Goal: Task Accomplishment & Management: Manage account settings

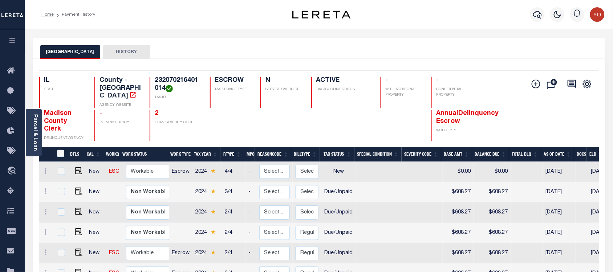
click at [9, 41] on icon "button" at bounding box center [12, 40] width 8 height 7
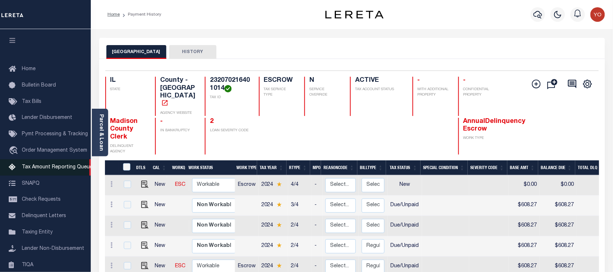
click at [40, 168] on span "Tax Amount Reporting Queue" at bounding box center [57, 167] width 71 height 5
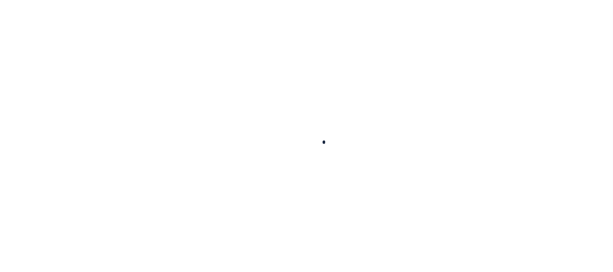
select select
select select "100"
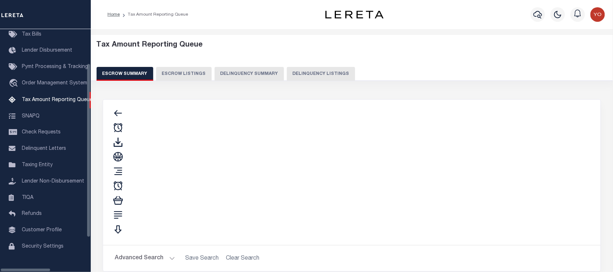
select select "100"
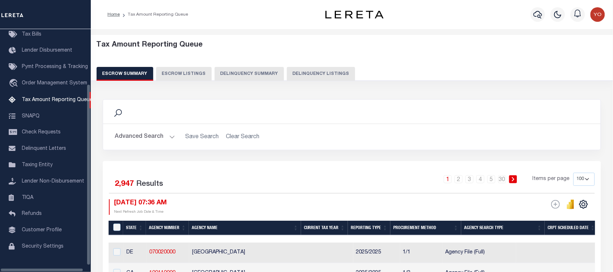
scroll to position [73, 0]
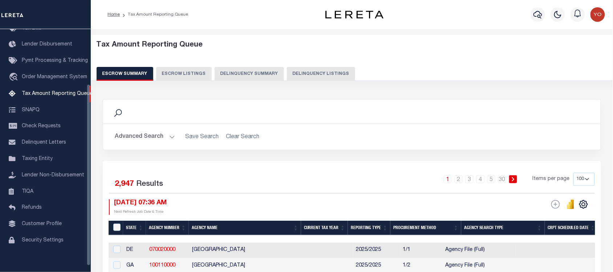
click at [147, 135] on button "Advanced Search" at bounding box center [145, 137] width 60 height 14
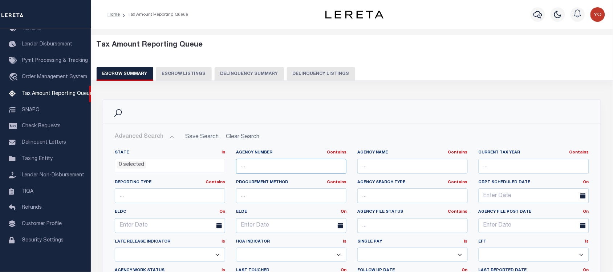
click at [265, 160] on input "text" at bounding box center [291, 166] width 110 height 15
paste input "120600000"
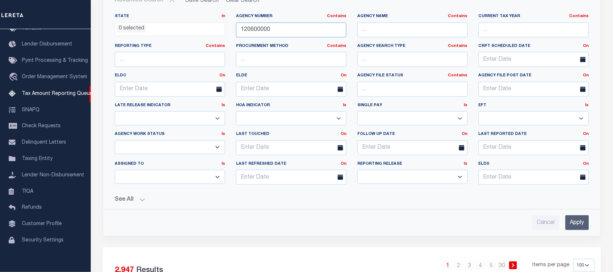
scroll to position [182, 0]
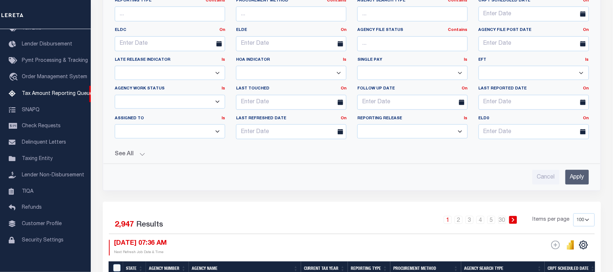
type input "120600000"
click at [571, 172] on input "Apply" at bounding box center [578, 177] width 24 height 15
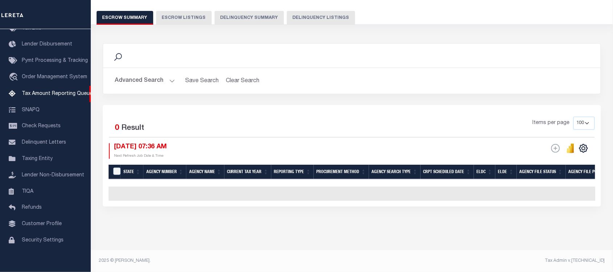
scroll to position [61, 0]
click at [146, 81] on button "Advanced Search" at bounding box center [145, 81] width 60 height 14
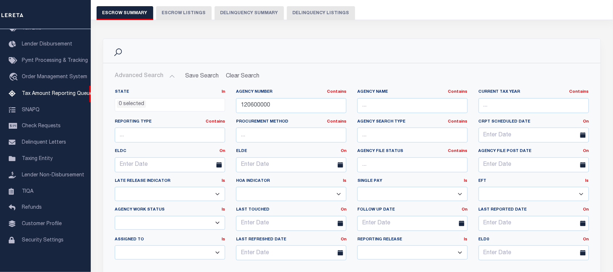
scroll to position [152, 0]
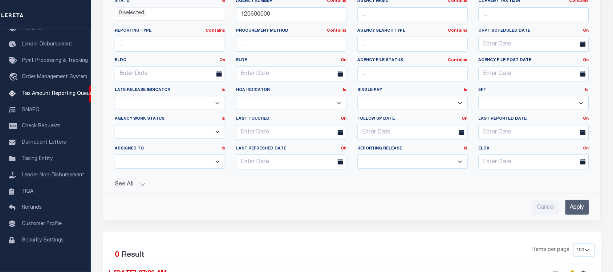
click at [586, 150] on link "On" at bounding box center [587, 148] width 6 height 4
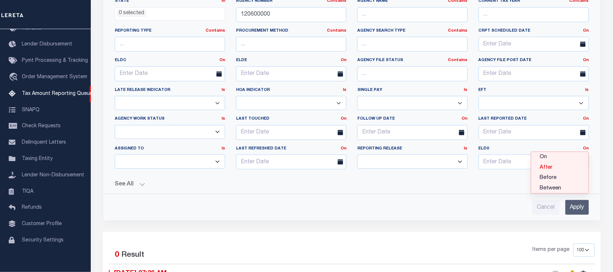
click at [570, 166] on link "After" at bounding box center [560, 167] width 57 height 11
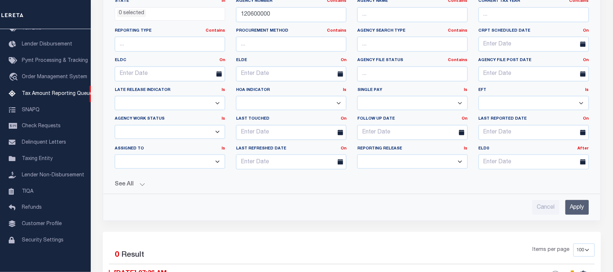
click at [570, 204] on input "Apply" at bounding box center [578, 207] width 24 height 15
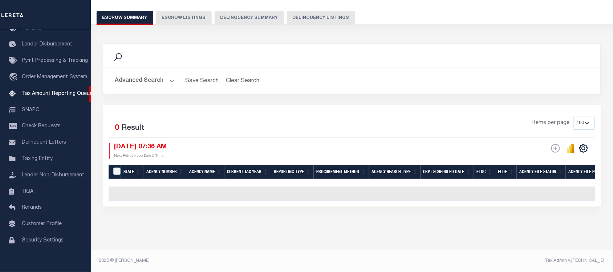
scroll to position [61, 0]
click at [150, 79] on button "Advanced Search" at bounding box center [145, 81] width 60 height 14
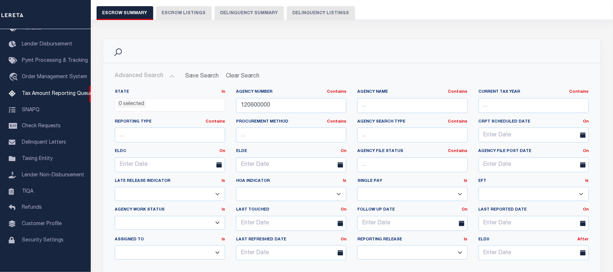
scroll to position [242, 0]
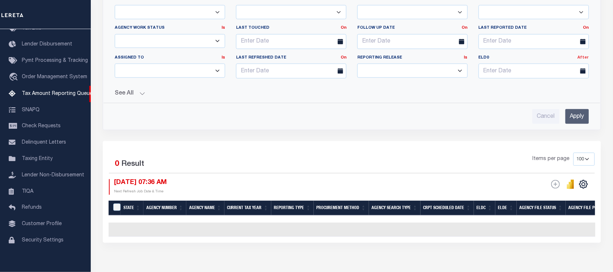
click at [583, 57] on link "After" at bounding box center [583, 58] width 11 height 4
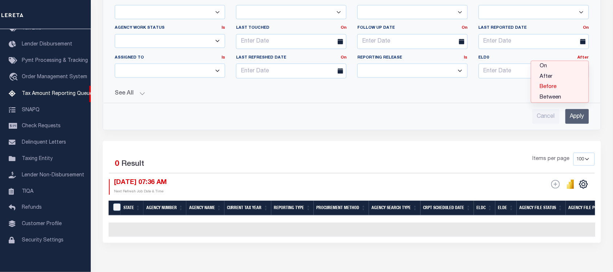
click at [559, 91] on link "Before" at bounding box center [560, 87] width 57 height 11
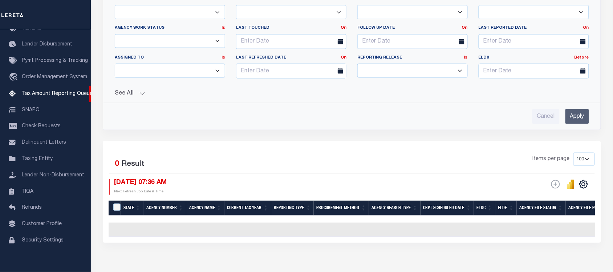
click at [568, 109] on div "Cancel Apply" at bounding box center [352, 113] width 486 height 21
click at [569, 111] on input "Apply" at bounding box center [578, 116] width 24 height 15
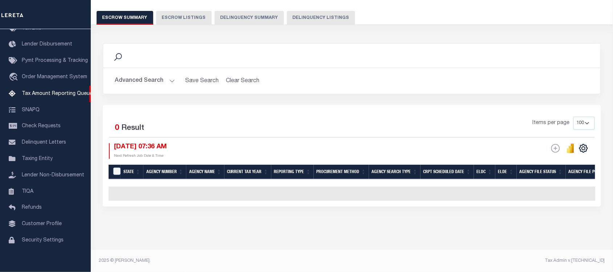
scroll to position [61, 0]
click at [136, 77] on button "Advanced Search" at bounding box center [145, 81] width 60 height 14
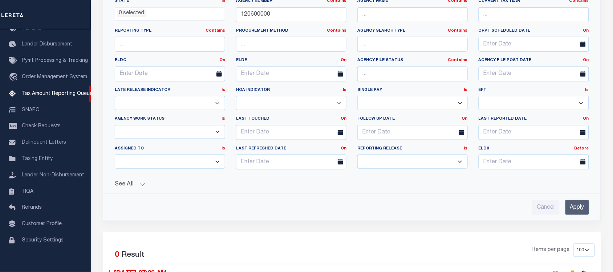
scroll to position [197, 0]
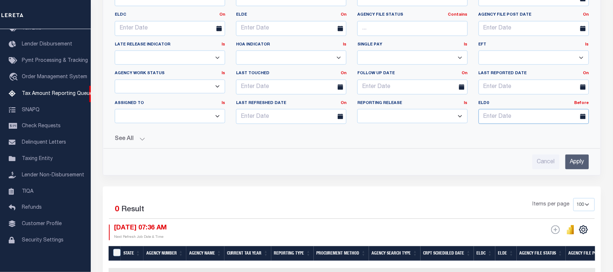
click at [524, 119] on input "text" at bounding box center [534, 116] width 110 height 15
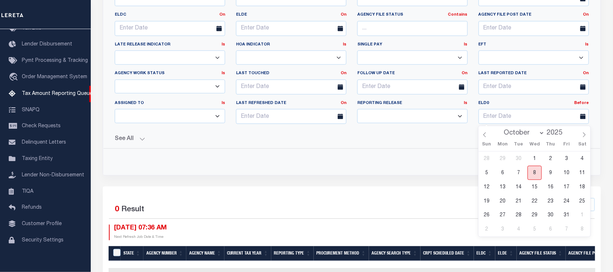
click at [535, 170] on span "8" at bounding box center [535, 173] width 14 height 14
type input "10-08-2025"
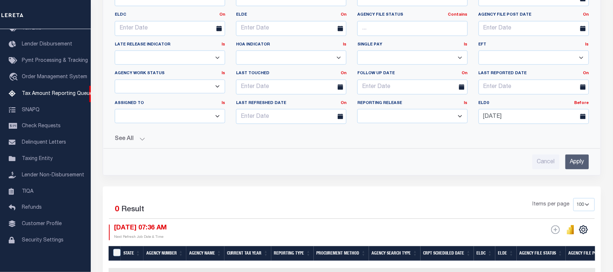
click at [584, 166] on input "Apply" at bounding box center [578, 161] width 24 height 15
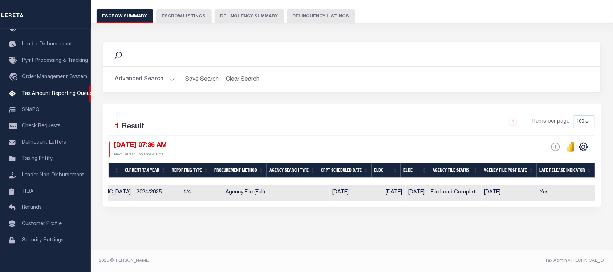
scroll to position [0, 0]
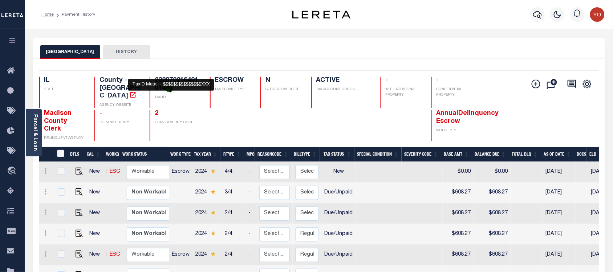
click at [171, 91] on img "" at bounding box center [169, 88] width 7 height 7
drag, startPoint x: 166, startPoint y: 87, endPoint x: 155, endPoint y: 78, distance: 14.0
click at [155, 78] on h4 "232070216401014" at bounding box center [178, 85] width 46 height 16
copy h4 "232070216401014"
click at [7, 38] on button "button" at bounding box center [12, 41] width 25 height 25
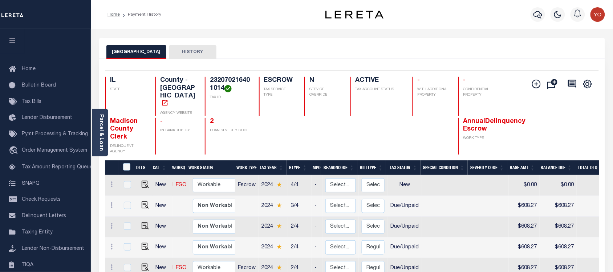
click at [292, 125] on div at bounding box center [277, 136] width 37 height 37
click at [179, 53] on button "HISTORY" at bounding box center [192, 52] width 47 height 14
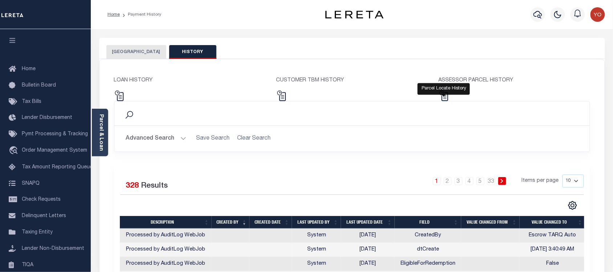
click at [450, 93] on div "ASSESSOR PARCEL HISTORY" at bounding box center [515, 89] width 162 height 24
click at [446, 94] on img at bounding box center [444, 95] width 11 height 11
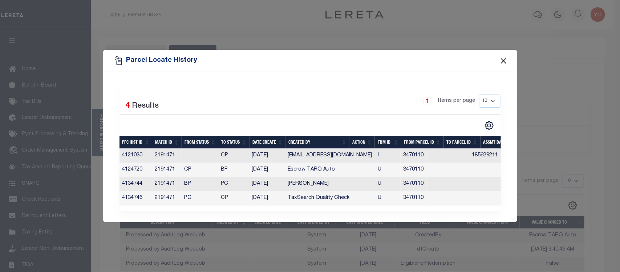
click at [502, 59] on button "Close" at bounding box center [503, 60] width 9 height 9
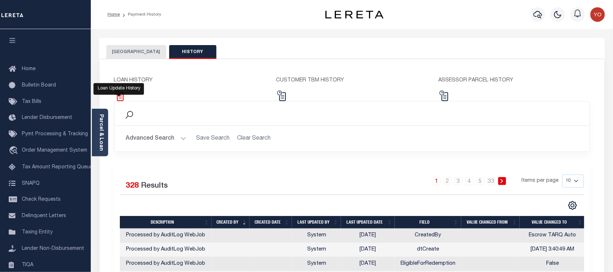
click at [118, 93] on img at bounding box center [119, 95] width 11 height 11
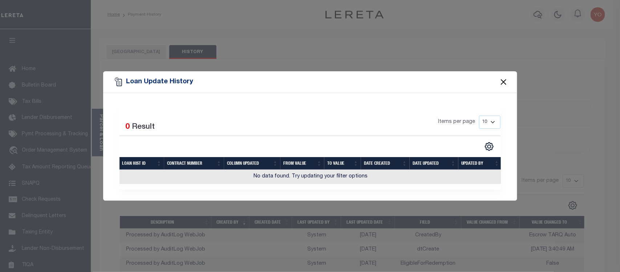
click at [504, 79] on button "Close" at bounding box center [503, 81] width 9 height 9
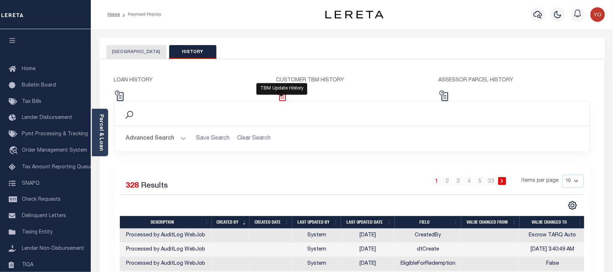
click at [284, 96] on img at bounding box center [282, 95] width 11 height 11
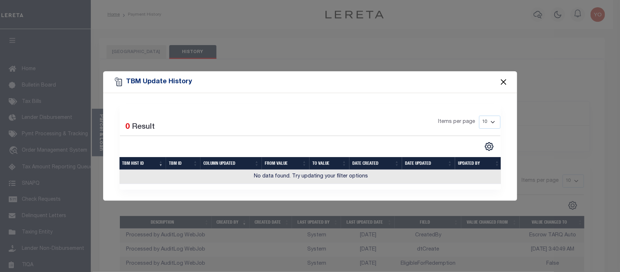
click at [503, 80] on button "Close" at bounding box center [503, 81] width 9 height 9
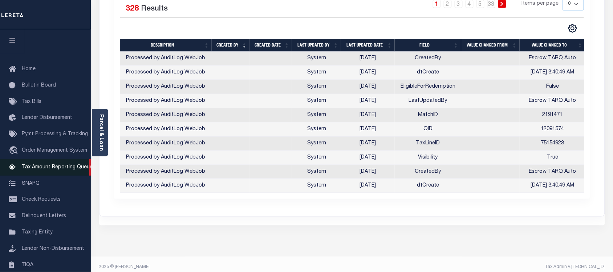
click at [59, 166] on span "Tax Amount Reporting Queue" at bounding box center [57, 167] width 71 height 5
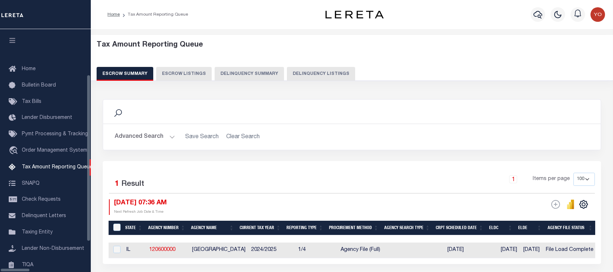
select select "100"
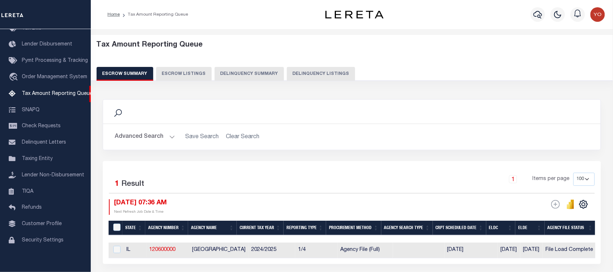
scroll to position [63, 0]
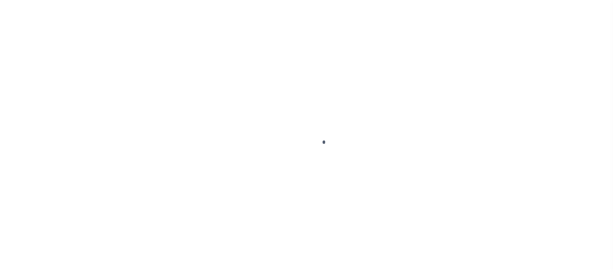
scroll to position [135, 0]
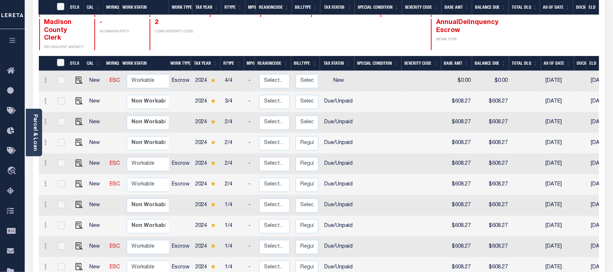
scroll to position [136, 0]
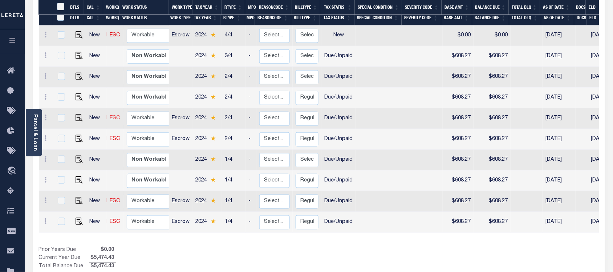
click at [113, 116] on link "ESC" at bounding box center [115, 118] width 11 height 5
checkbox input "true"
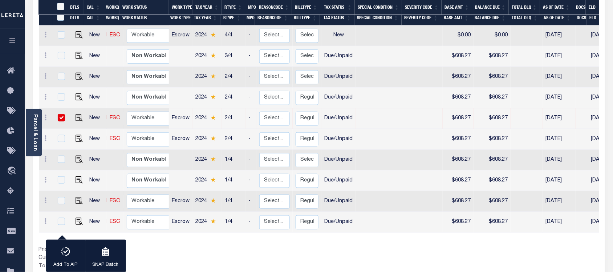
click at [61, 114] on input "checkbox" at bounding box center [61, 117] width 7 height 7
checkbox input "false"
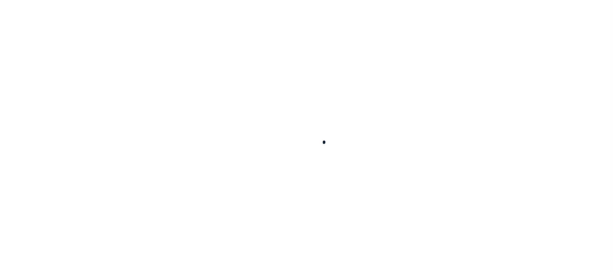
select select "DUE"
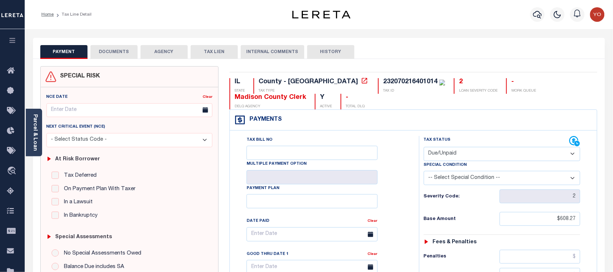
drag, startPoint x: 406, startPoint y: 140, endPoint x: 385, endPoint y: 139, distance: 20.4
click at [385, 139] on div "Tax Bill No Multiple Payment Option Payment Plan Clear" at bounding box center [322, 238] width 171 height 204
